Goal: Information Seeking & Learning: Learn about a topic

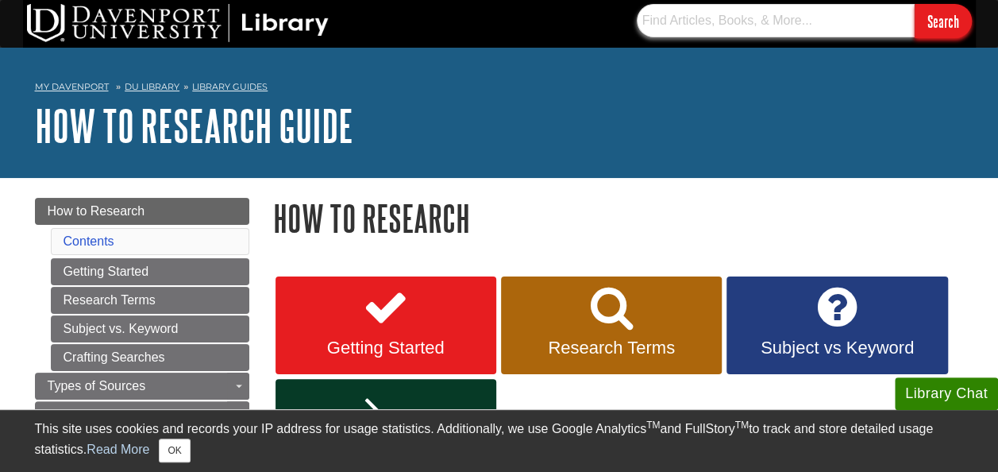
click at [694, 33] on input "text" at bounding box center [776, 20] width 278 height 33
click at [794, 14] on input "a" at bounding box center [776, 20] width 278 height 33
type input "a"
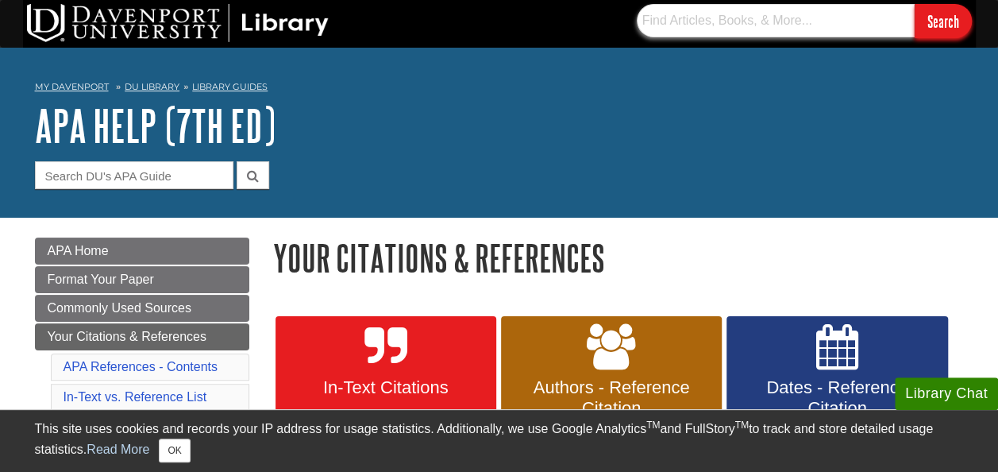
click at [880, 22] on input "text" at bounding box center [776, 20] width 278 height 33
